Goal: Task Accomplishment & Management: Manage account settings

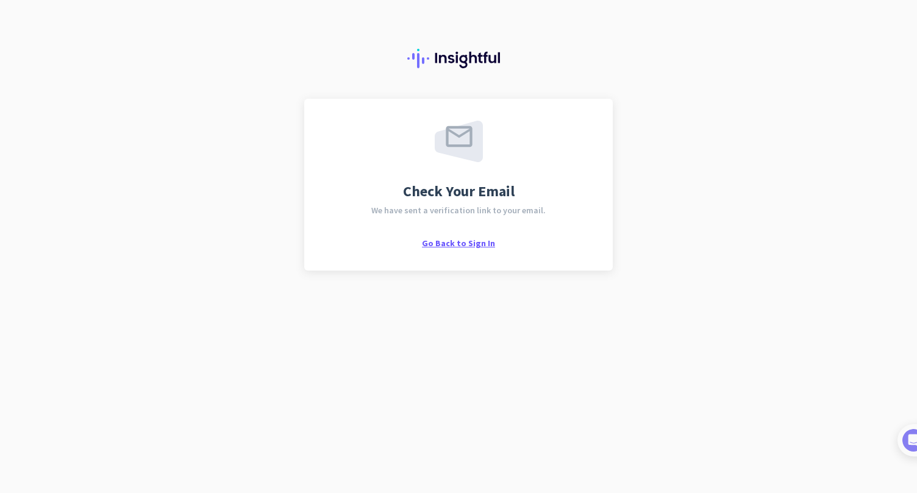
click at [464, 242] on span "Go Back to Sign In" at bounding box center [458, 243] width 73 height 11
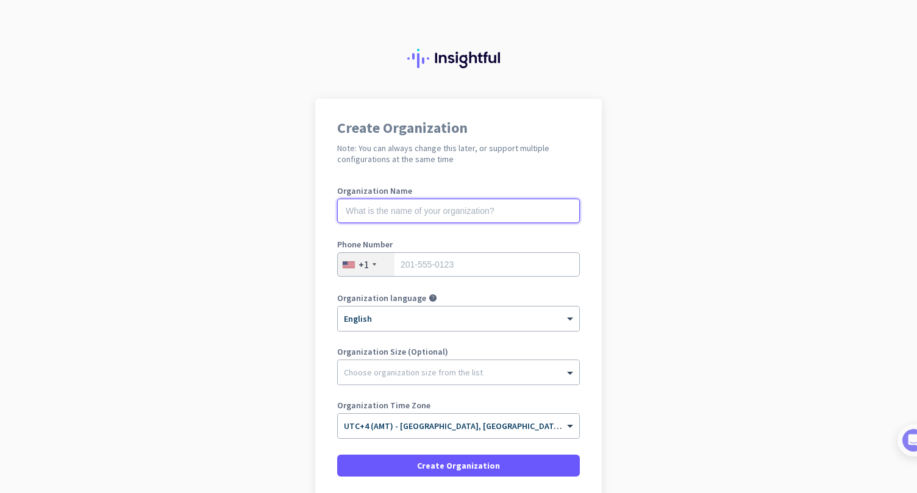
click at [406, 209] on input "text" at bounding box center [458, 211] width 243 height 24
type input "AT"
click at [414, 269] on input "tel" at bounding box center [458, 264] width 243 height 24
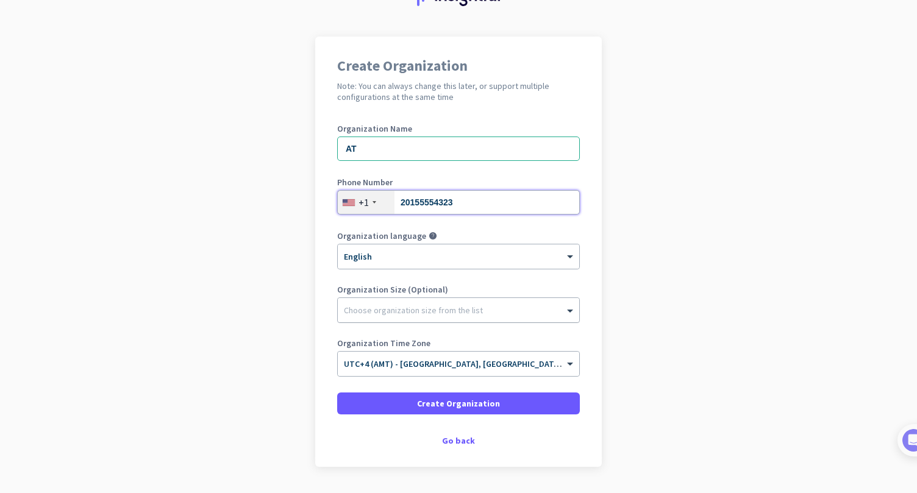
scroll to position [97, 0]
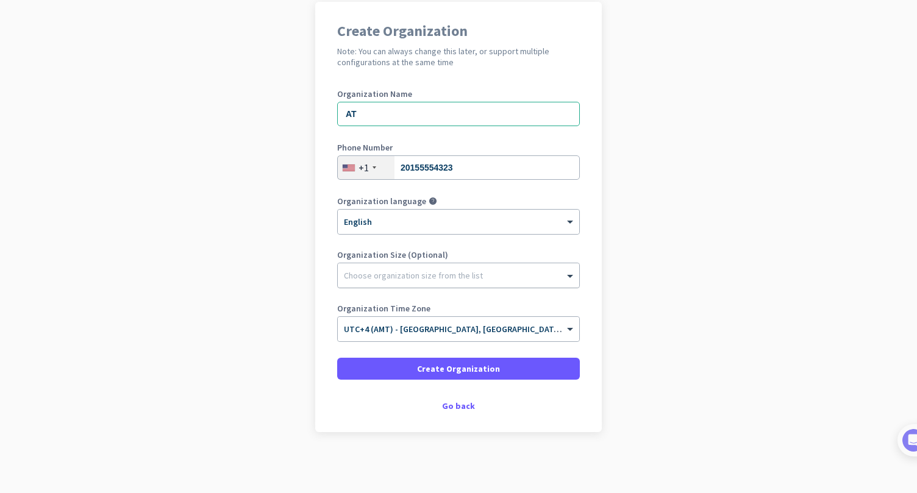
click at [418, 282] on div "Choose organization size from the list" at bounding box center [459, 275] width 242 height 24
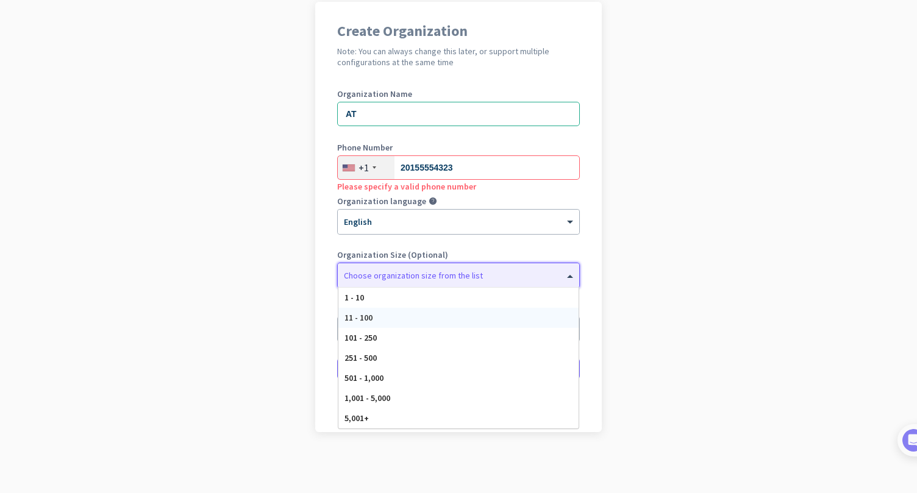
click at [373, 318] on div "11 - 100" at bounding box center [458, 318] width 240 height 20
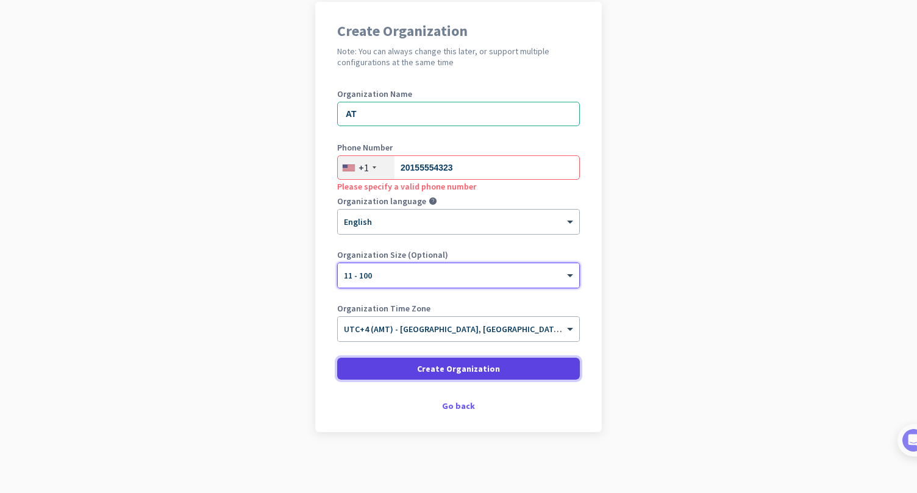
click at [403, 364] on span at bounding box center [458, 368] width 243 height 29
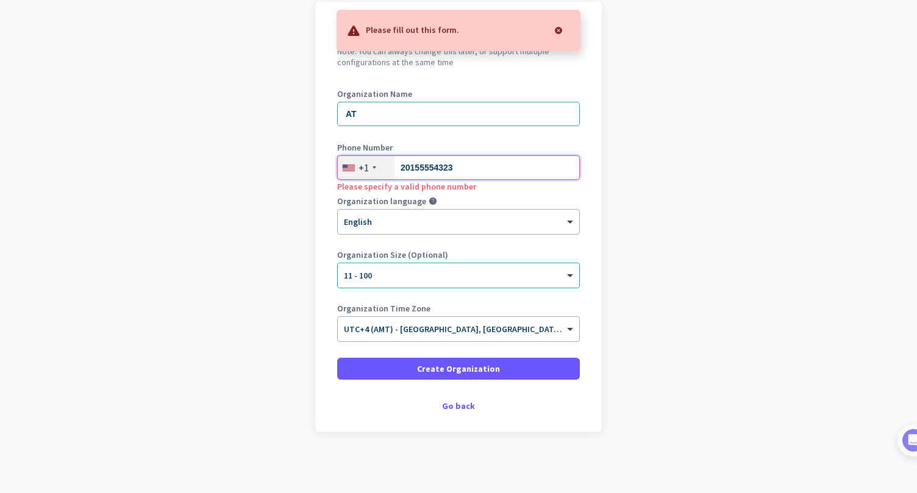
click at [462, 165] on input "20155554323" at bounding box center [458, 168] width 243 height 24
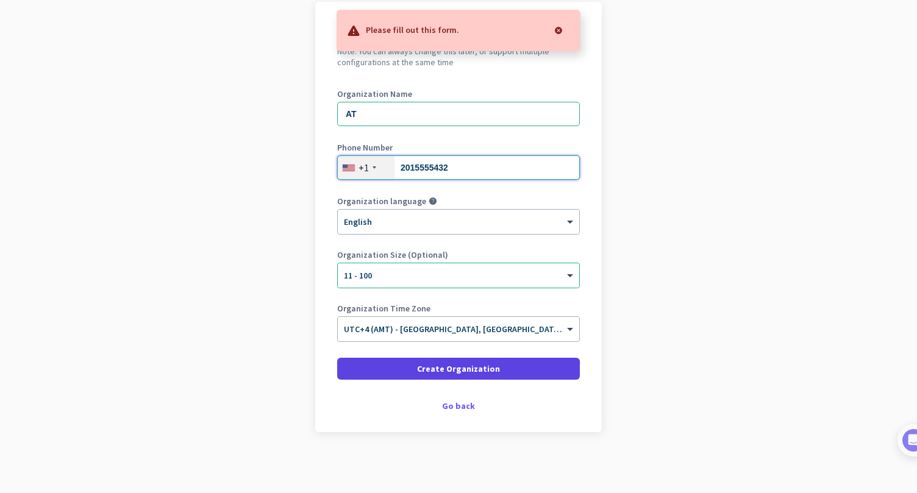
type input "2015555432"
click at [441, 369] on span "Create Organization" at bounding box center [458, 369] width 83 height 12
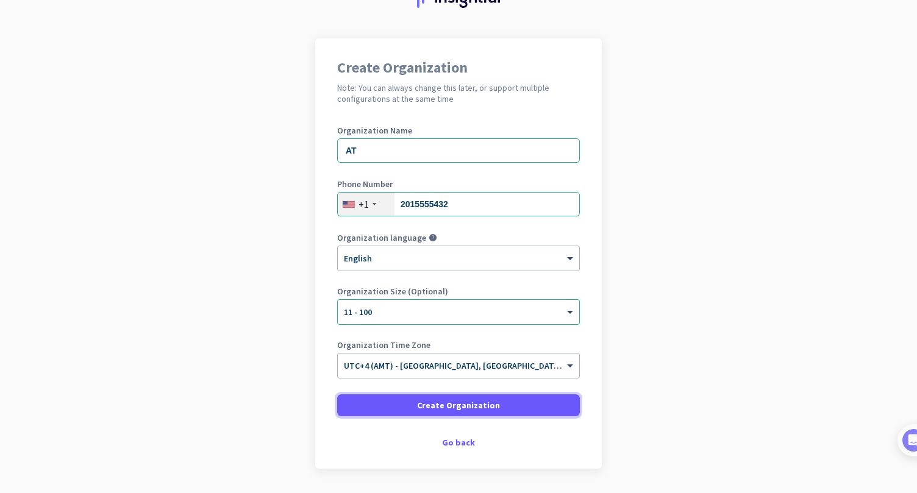
scroll to position [65, 0]
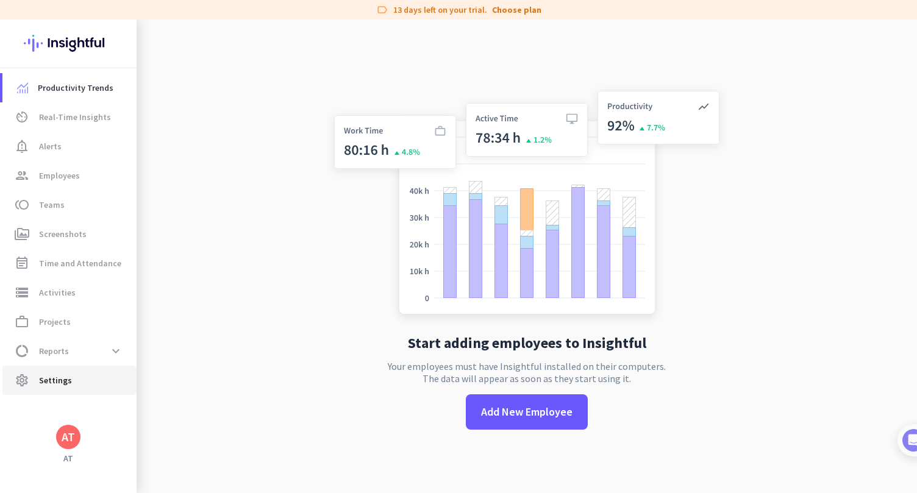
click at [92, 378] on span "settings Settings" at bounding box center [69, 380] width 115 height 15
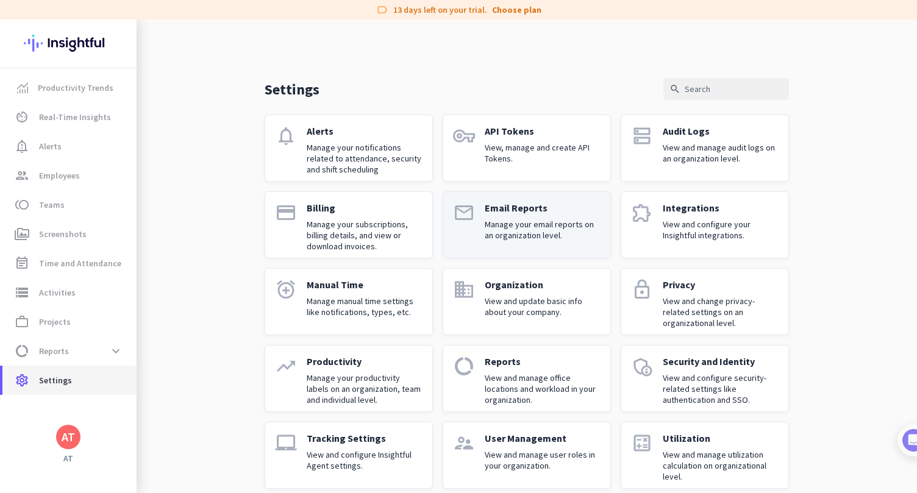
scroll to position [15, 0]
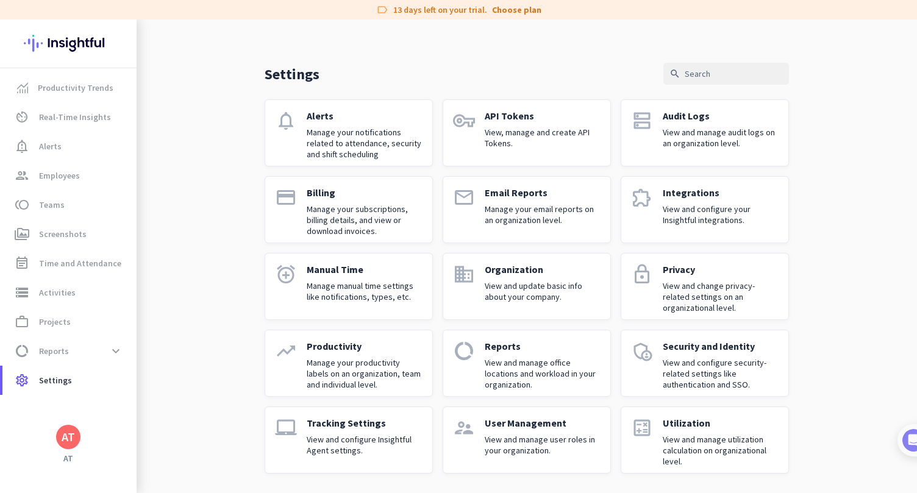
click at [355, 424] on p "Tracking Settings" at bounding box center [365, 423] width 116 height 12
